Goal: Task Accomplishment & Management: Manage account settings

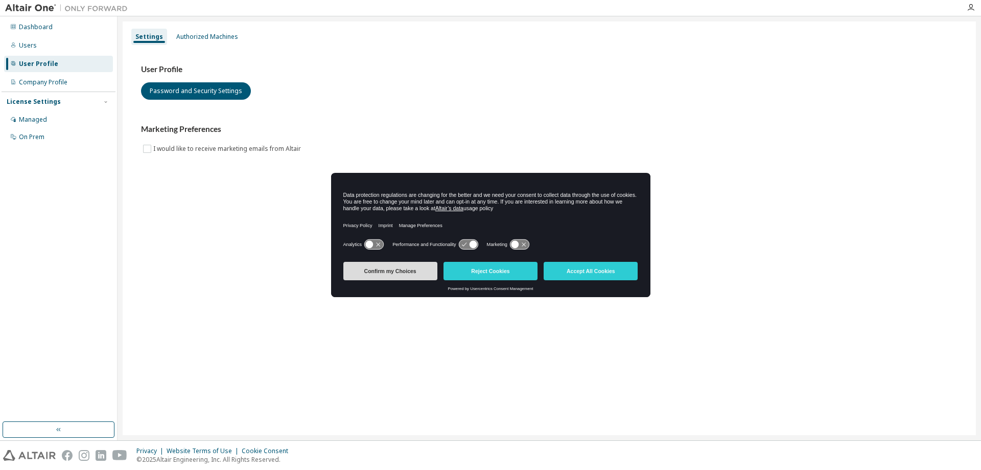
click at [395, 272] on button "Confirm my Choices" at bounding box center [390, 271] width 94 height 18
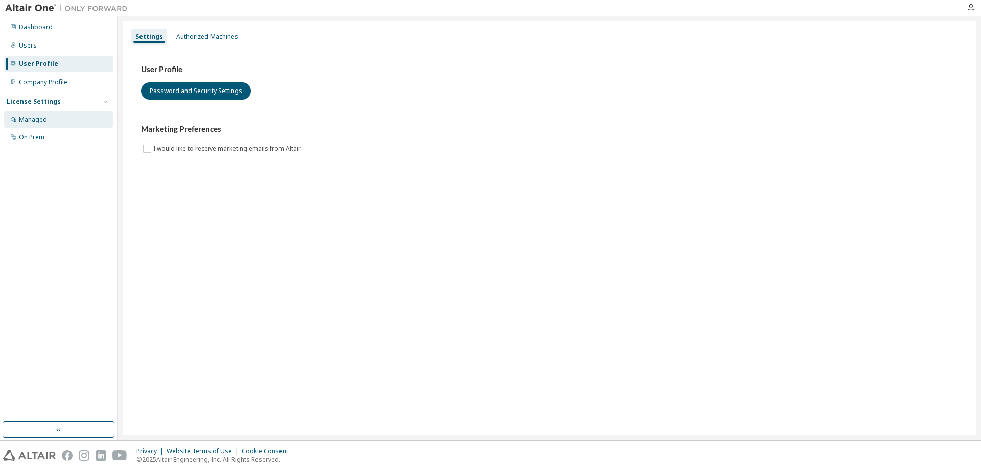
click at [35, 120] on div "Managed" at bounding box center [33, 120] width 28 height 8
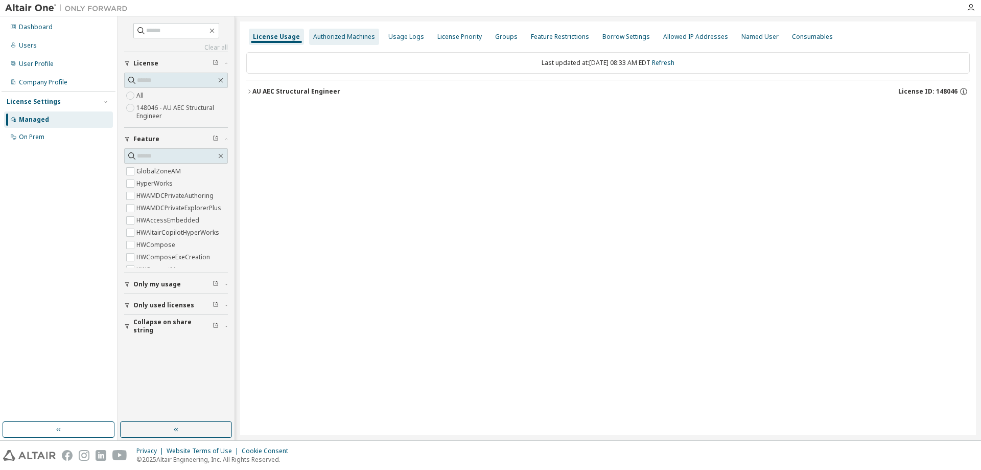
click at [339, 39] on div "Authorized Machines" at bounding box center [344, 37] width 62 height 8
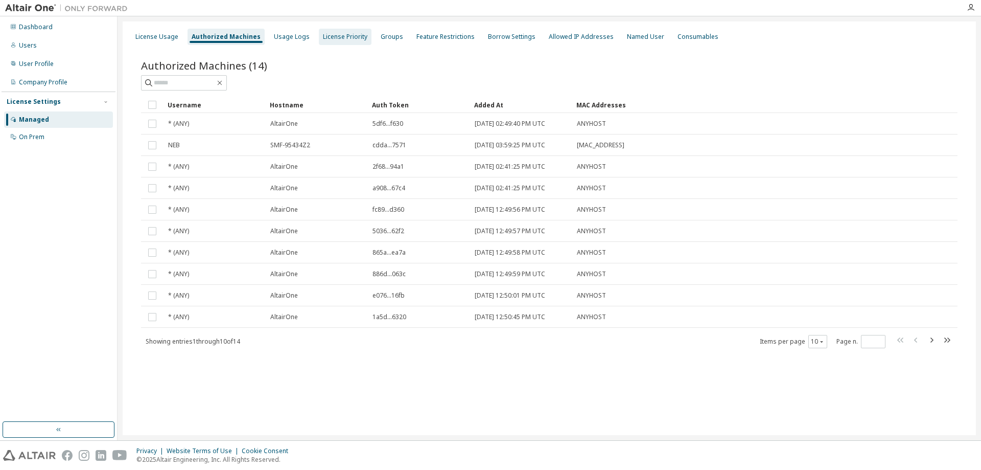
click at [339, 34] on div "License Priority" at bounding box center [345, 37] width 44 height 8
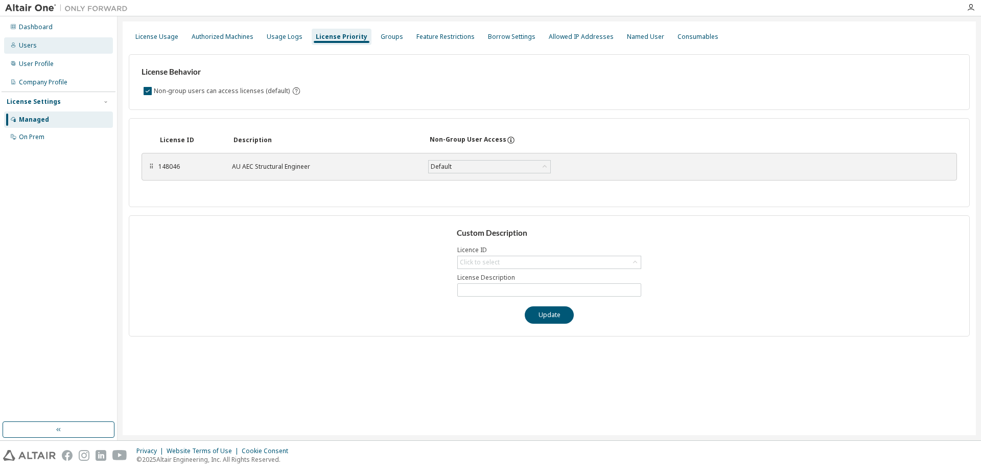
click at [12, 43] on icon at bounding box center [13, 45] width 6 height 6
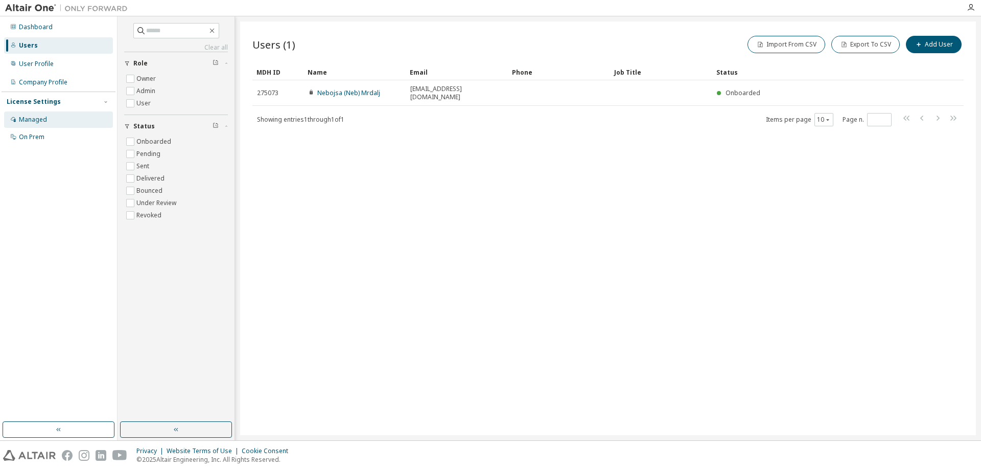
click at [57, 118] on div "Managed" at bounding box center [58, 119] width 109 height 16
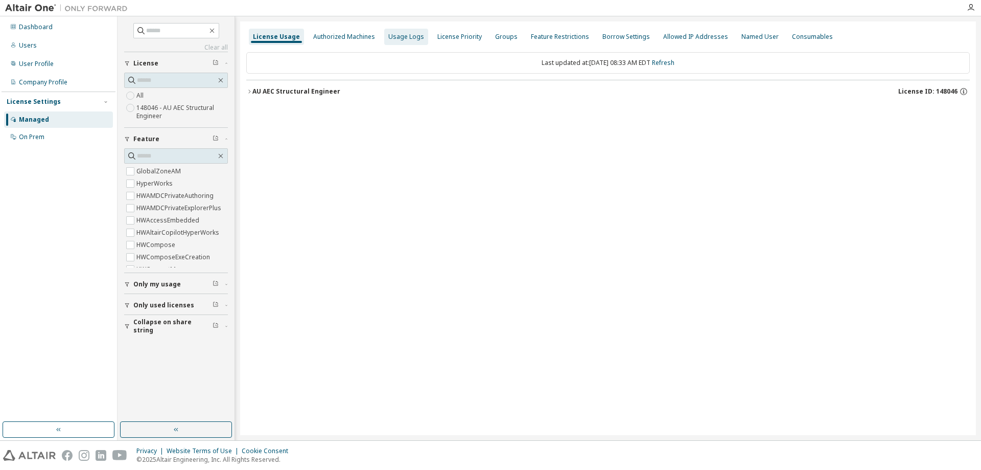
click at [410, 38] on div "Usage Logs" at bounding box center [406, 37] width 36 height 8
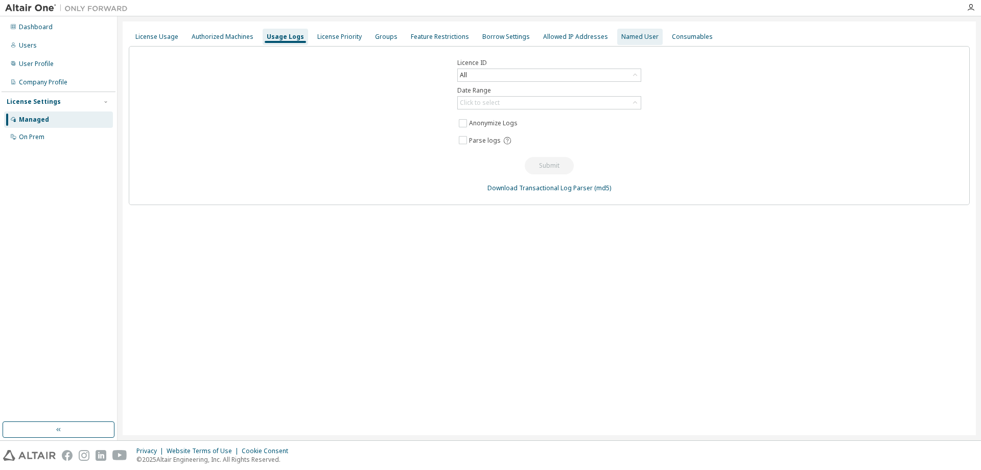
click at [624, 36] on div "Named User" at bounding box center [640, 37] width 37 height 8
